Goal: Information Seeking & Learning: Learn about a topic

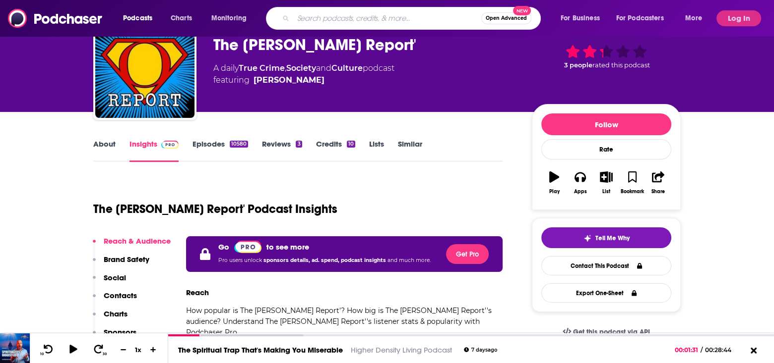
click at [347, 21] on input "Search podcasts, credits, & more..." at bounding box center [387, 18] width 188 height 16
type input "c"
type input "science and spirituality"
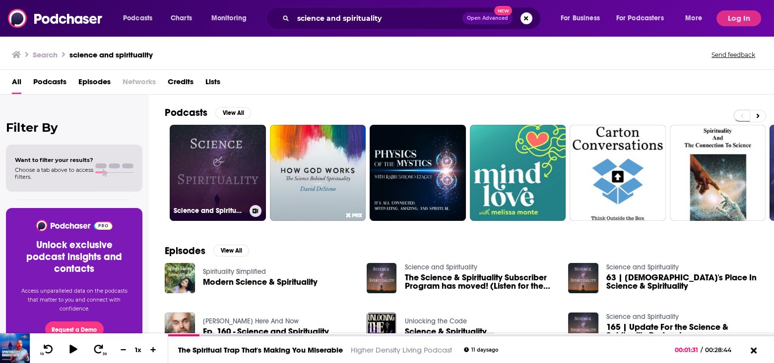
click at [233, 156] on link "Science and Spirituality" at bounding box center [218, 173] width 96 height 96
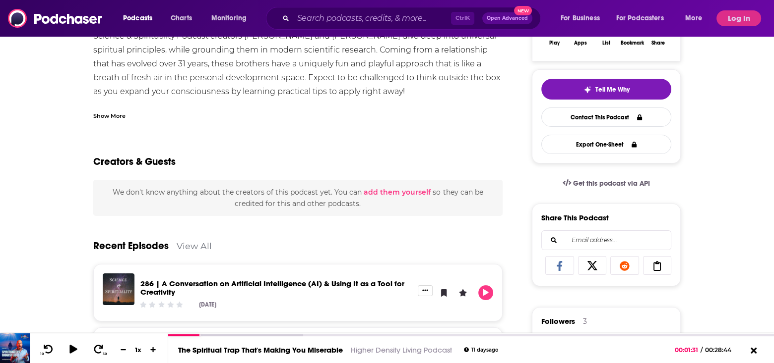
scroll to position [50, 0]
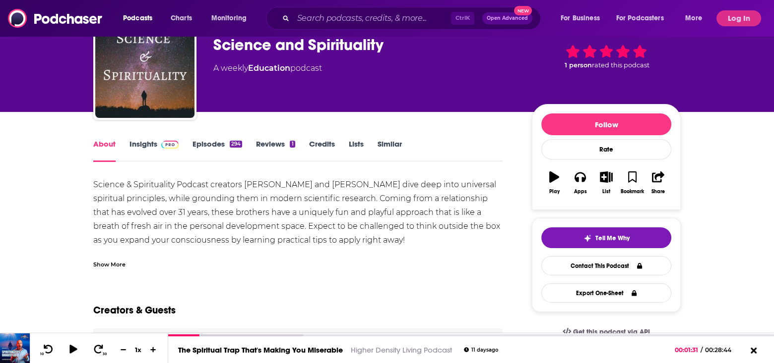
click at [149, 141] on link "Insights" at bounding box center [153, 150] width 49 height 23
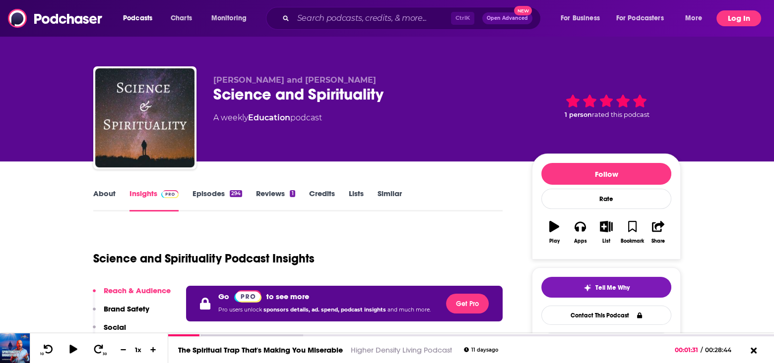
click at [737, 18] on button "Log In" at bounding box center [738, 18] width 45 height 16
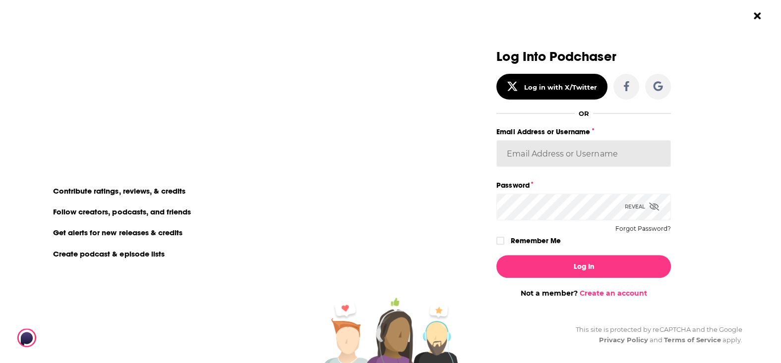
type input "MSanz"
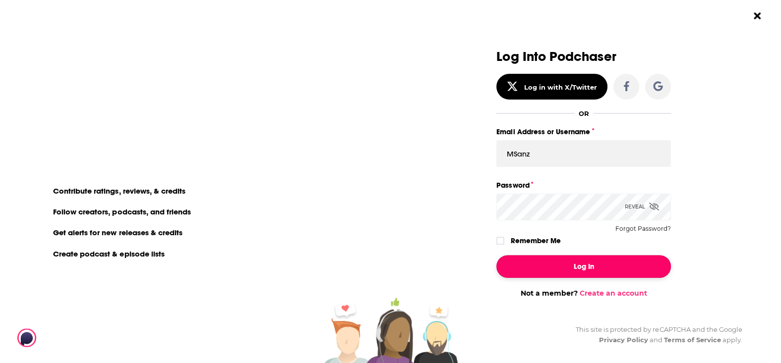
click at [580, 264] on button "Log In" at bounding box center [583, 266] width 175 height 23
